Goal: Find contact information: Obtain details needed to contact an individual or organization

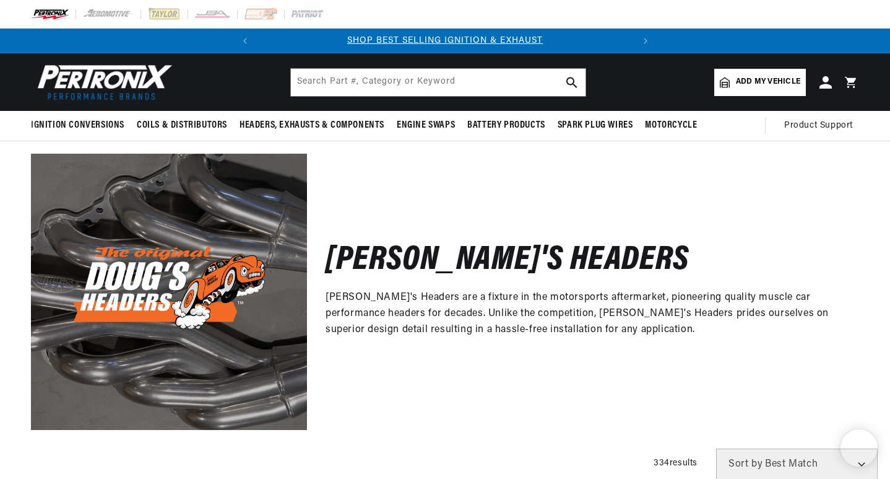
scroll to position [0, 375]
click at [815, 353] on link "Contact Us" at bounding box center [841, 370] width 52 height 34
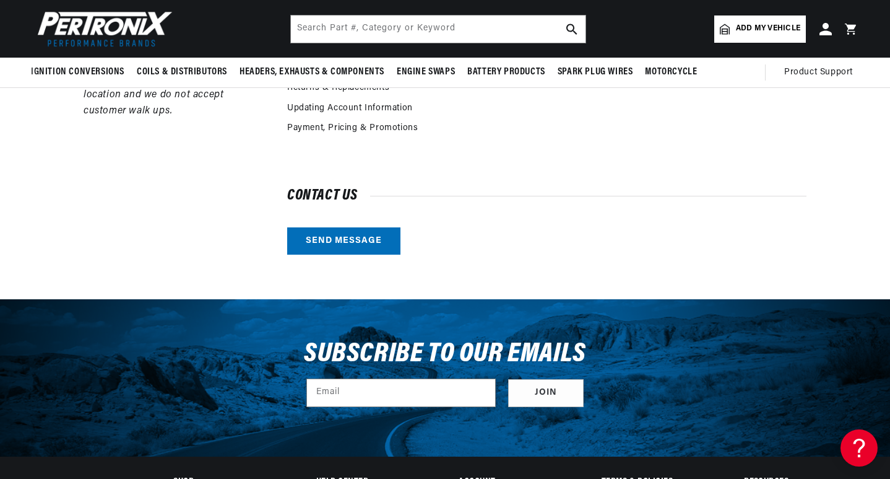
scroll to position [206, 0]
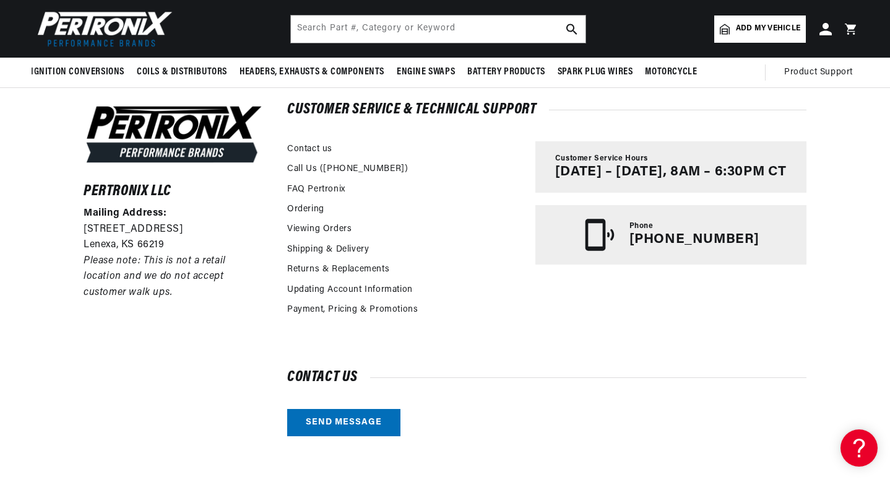
drag, startPoint x: 345, startPoint y: 398, endPoint x: 339, endPoint y: 409, distance: 12.7
click at [340, 405] on div "Contact us Send message" at bounding box center [546, 403] width 519 height 65
drag, startPoint x: 334, startPoint y: 424, endPoint x: 336, endPoint y: 414, distance: 10.0
click at [334, 423] on link "Send message" at bounding box center [343, 423] width 113 height 28
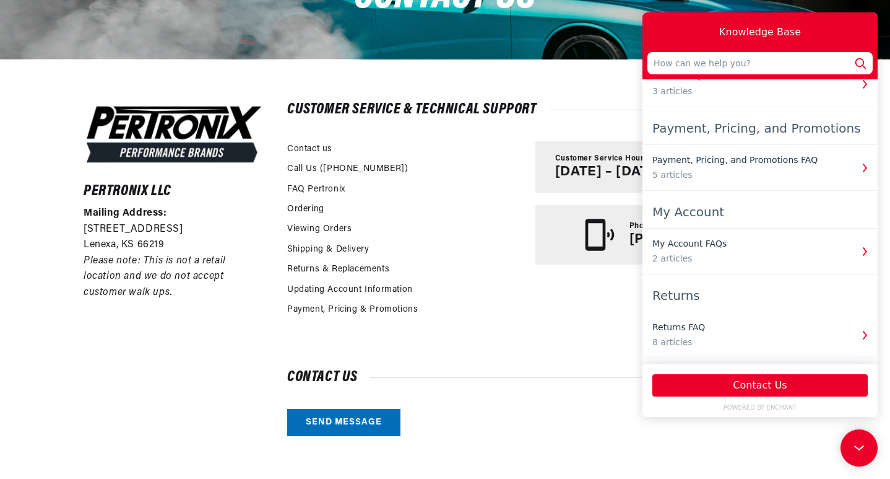
scroll to position [0, 0]
